Goal: Information Seeking & Learning: Learn about a topic

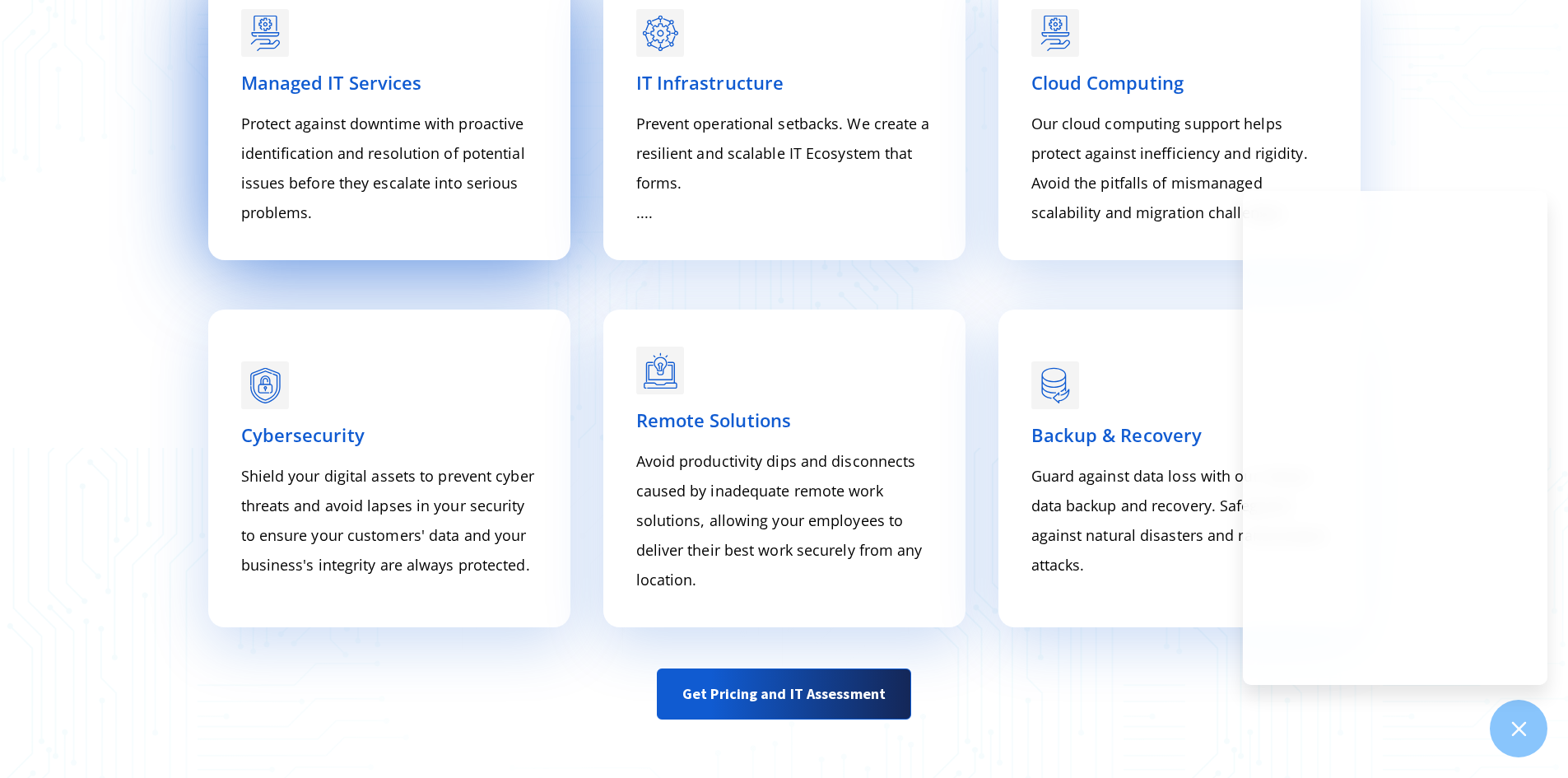
scroll to position [2469, 0]
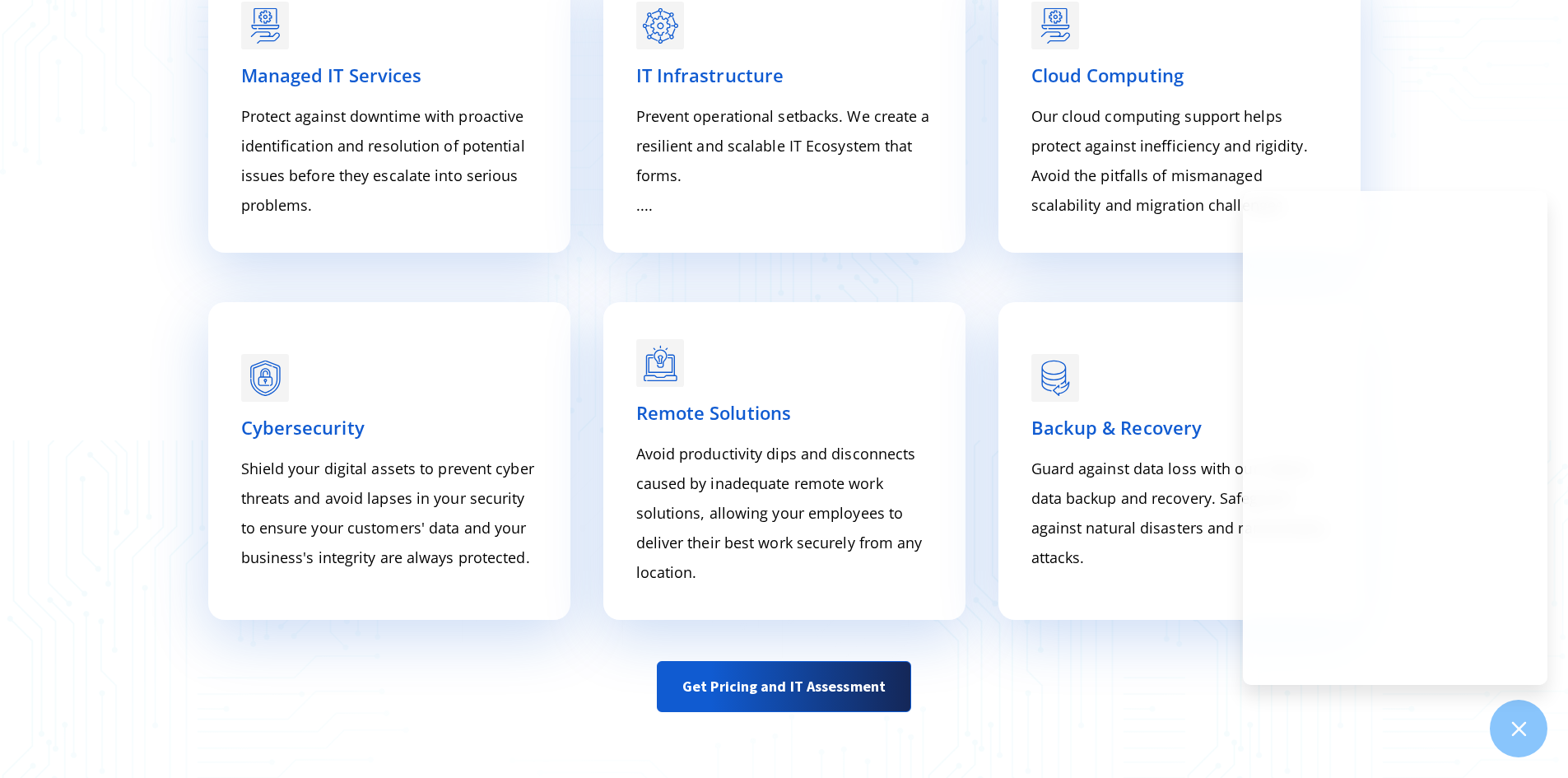
click at [1550, 186] on div "SERVICES Where value meets true support Here is how we help you Managed IT Serv…" at bounding box center [784, 250] width 1568 height 1103
click at [1553, 189] on div "SERVICES Where value meets true support Here is how we help you Managed IT Serv…" at bounding box center [784, 250] width 1568 height 1103
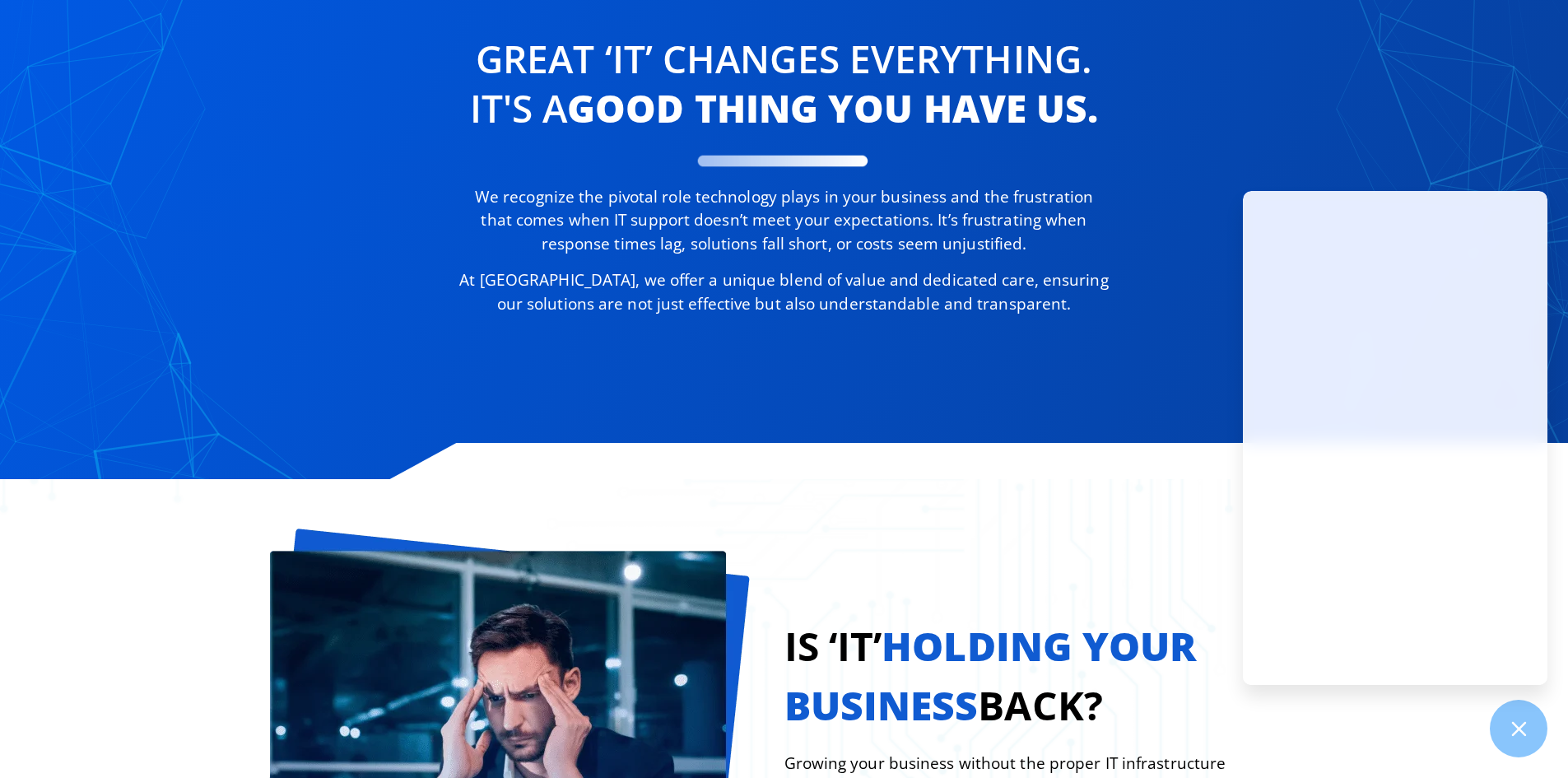
scroll to position [988, 0]
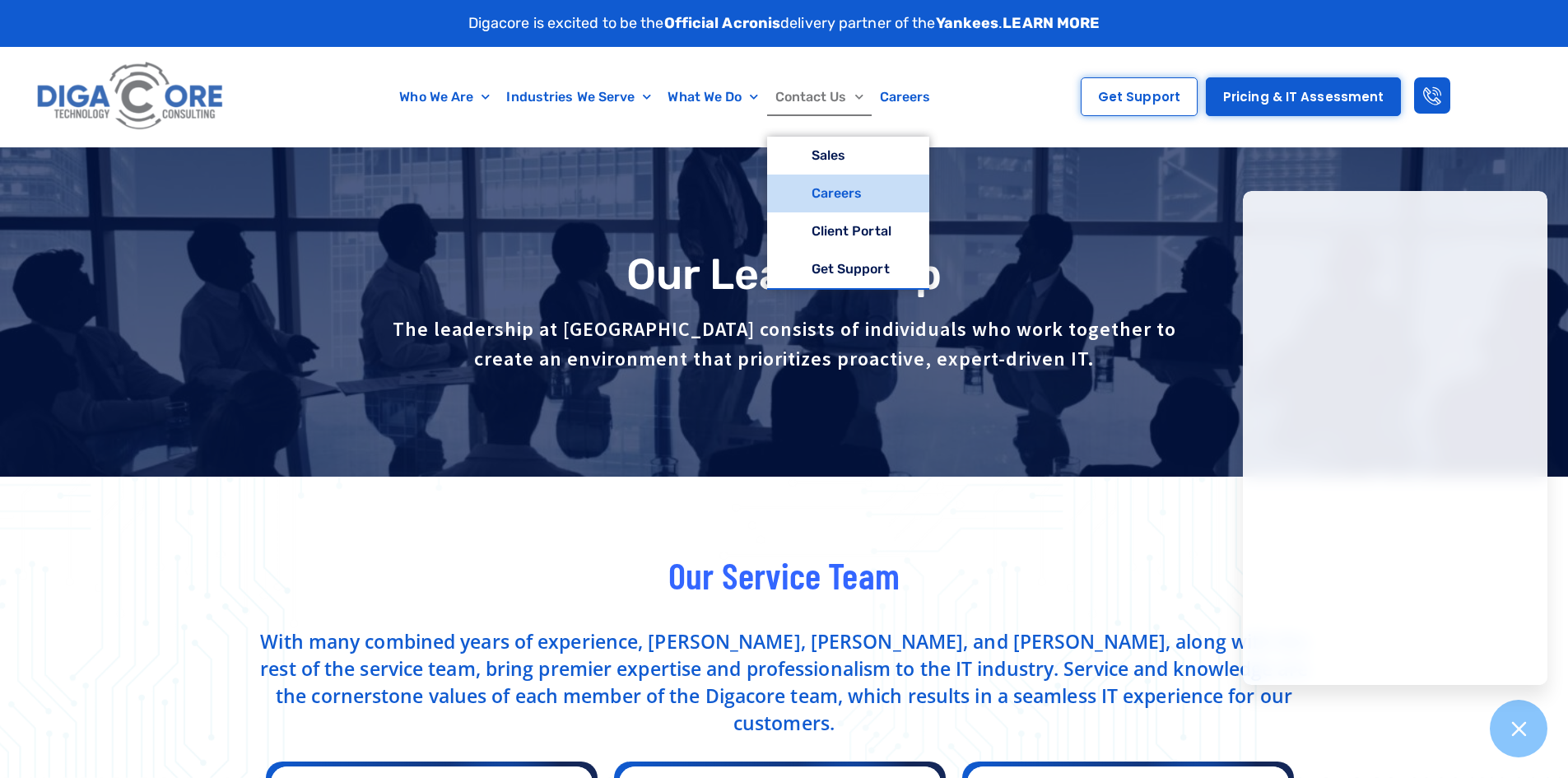
click at [835, 189] on link "Careers" at bounding box center [848, 193] width 163 height 38
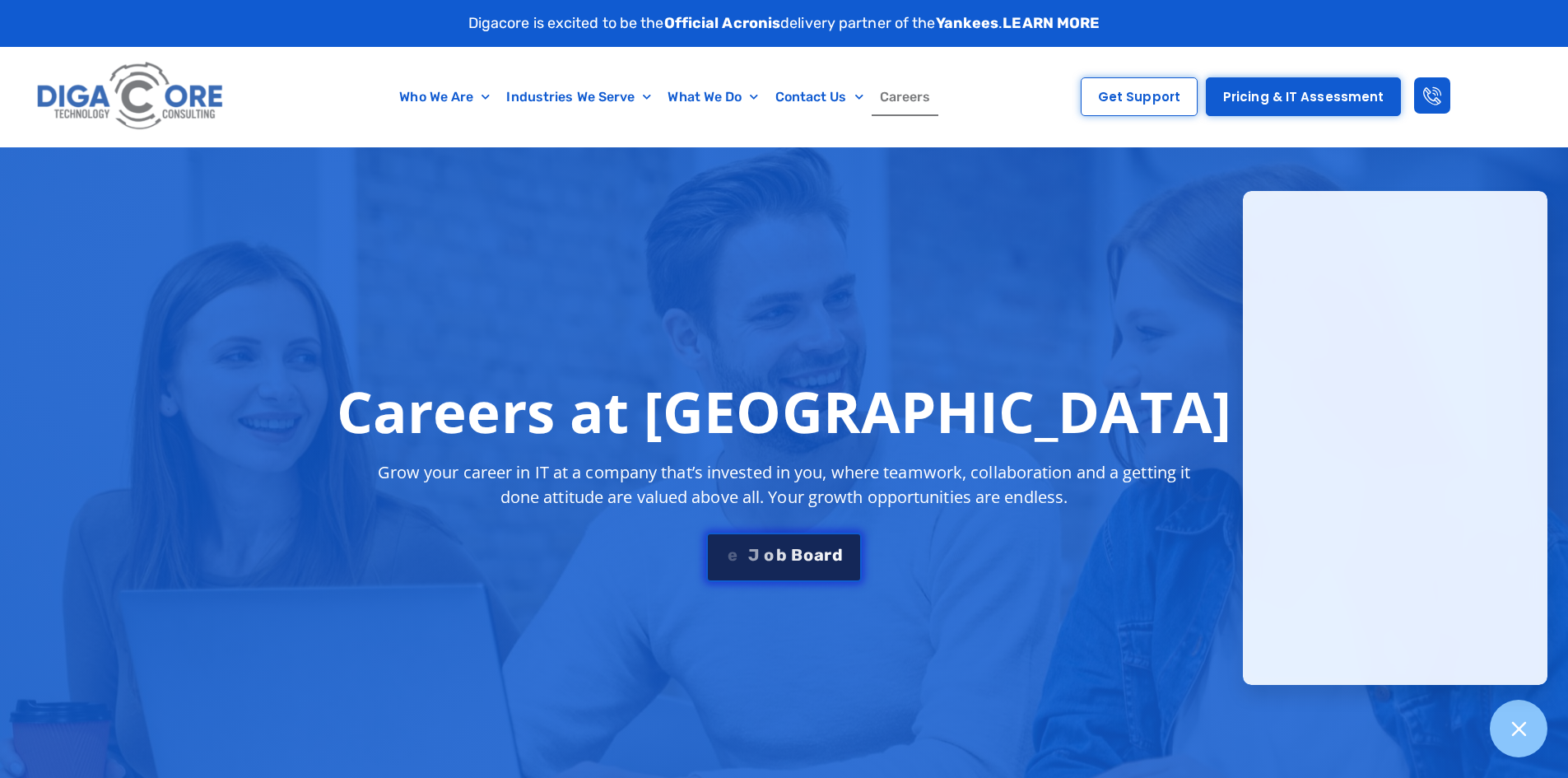
click at [777, 568] on link "S e e J o b B o a r d" at bounding box center [783, 557] width 155 height 50
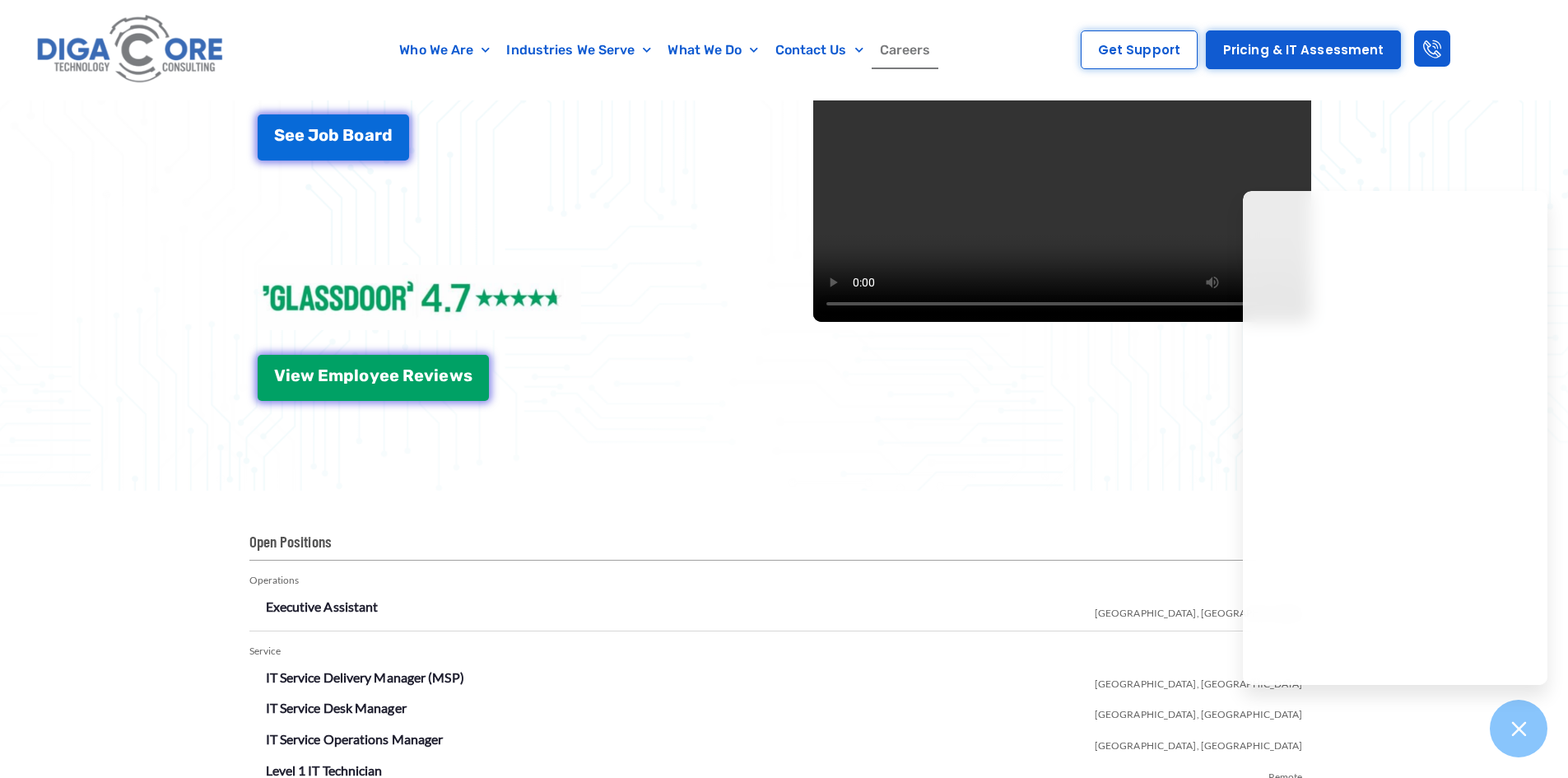
scroll to position [2899, 0]
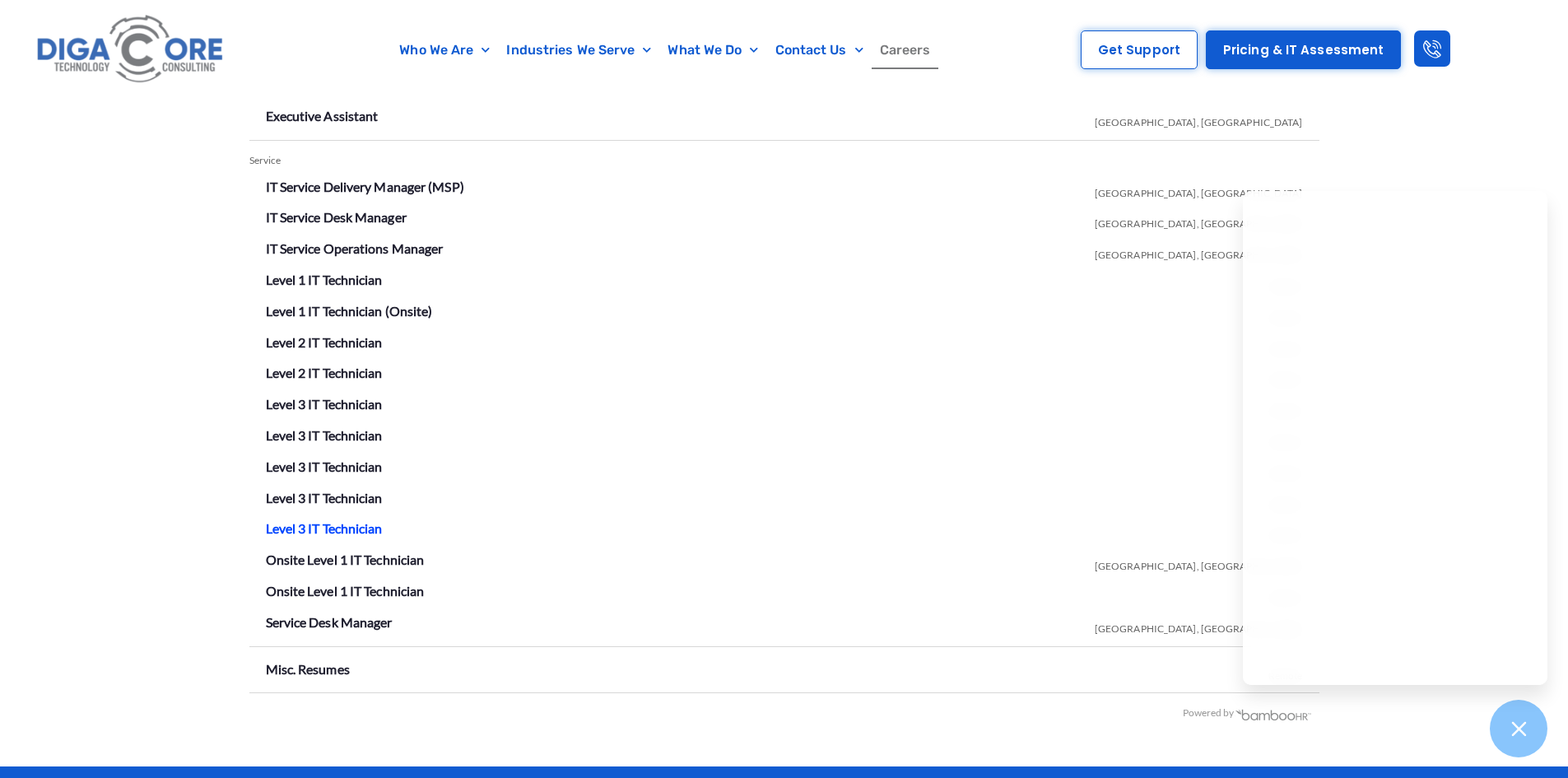
click at [359, 525] on link "Level 3 IT Technician" at bounding box center [324, 528] width 117 height 16
